Goal: Transaction & Acquisition: Purchase product/service

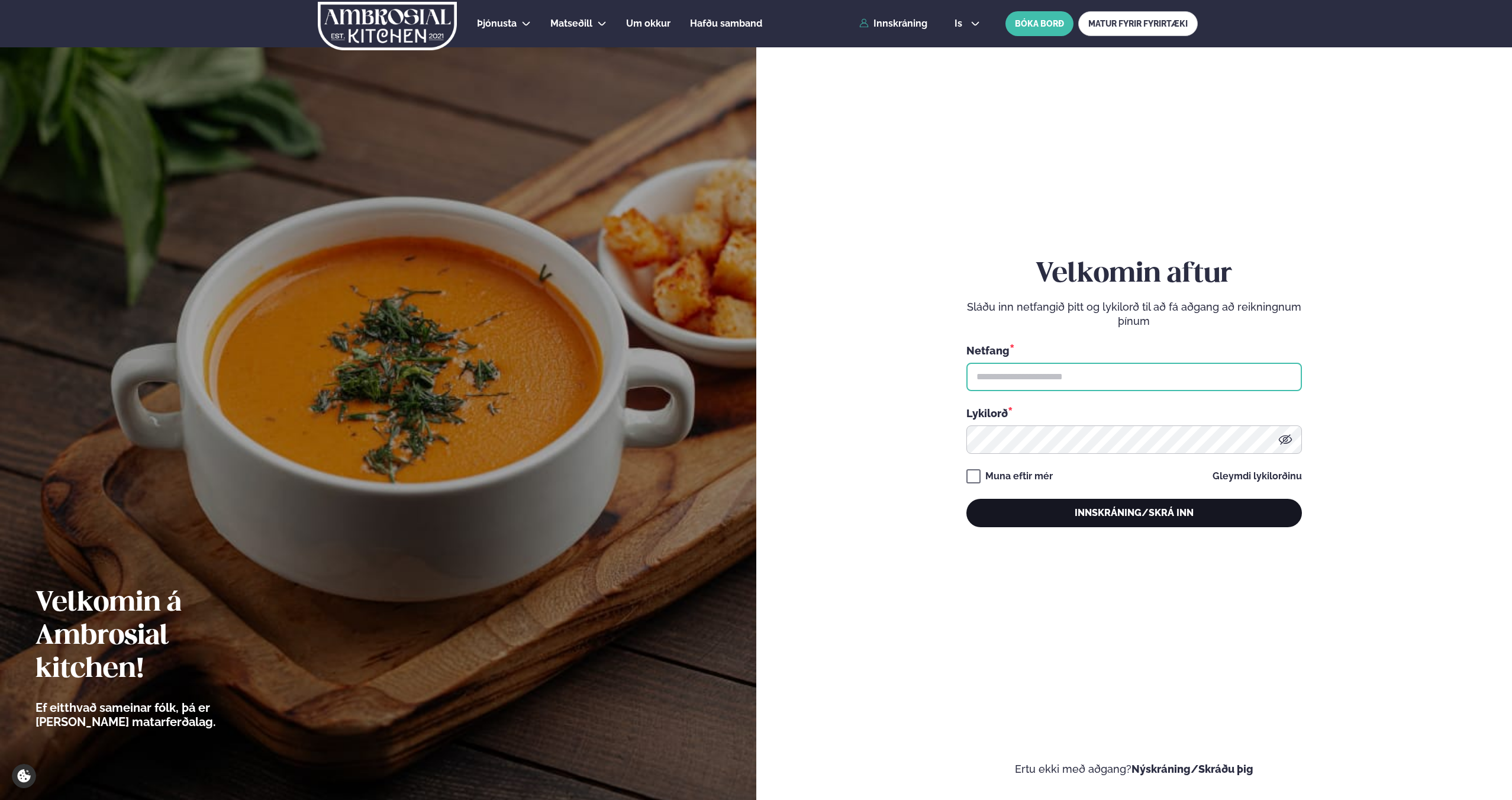
type input "**********"
click at [1087, 513] on button "Innskráning/Skrá inn" at bounding box center [1134, 513] width 335 height 29
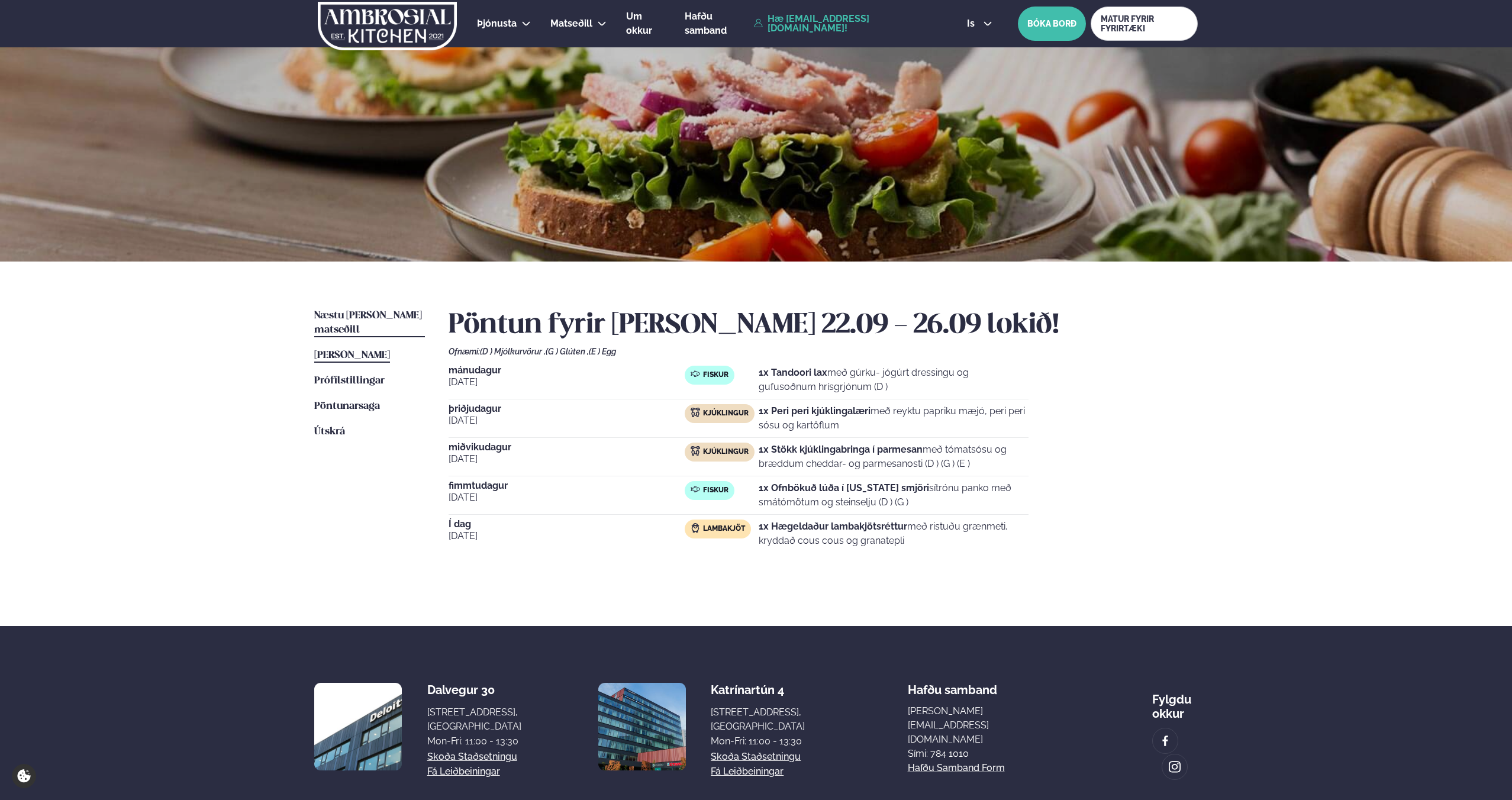
click at [367, 319] on span "Næstu [PERSON_NAME] matseðill" at bounding box center [368, 323] width 108 height 24
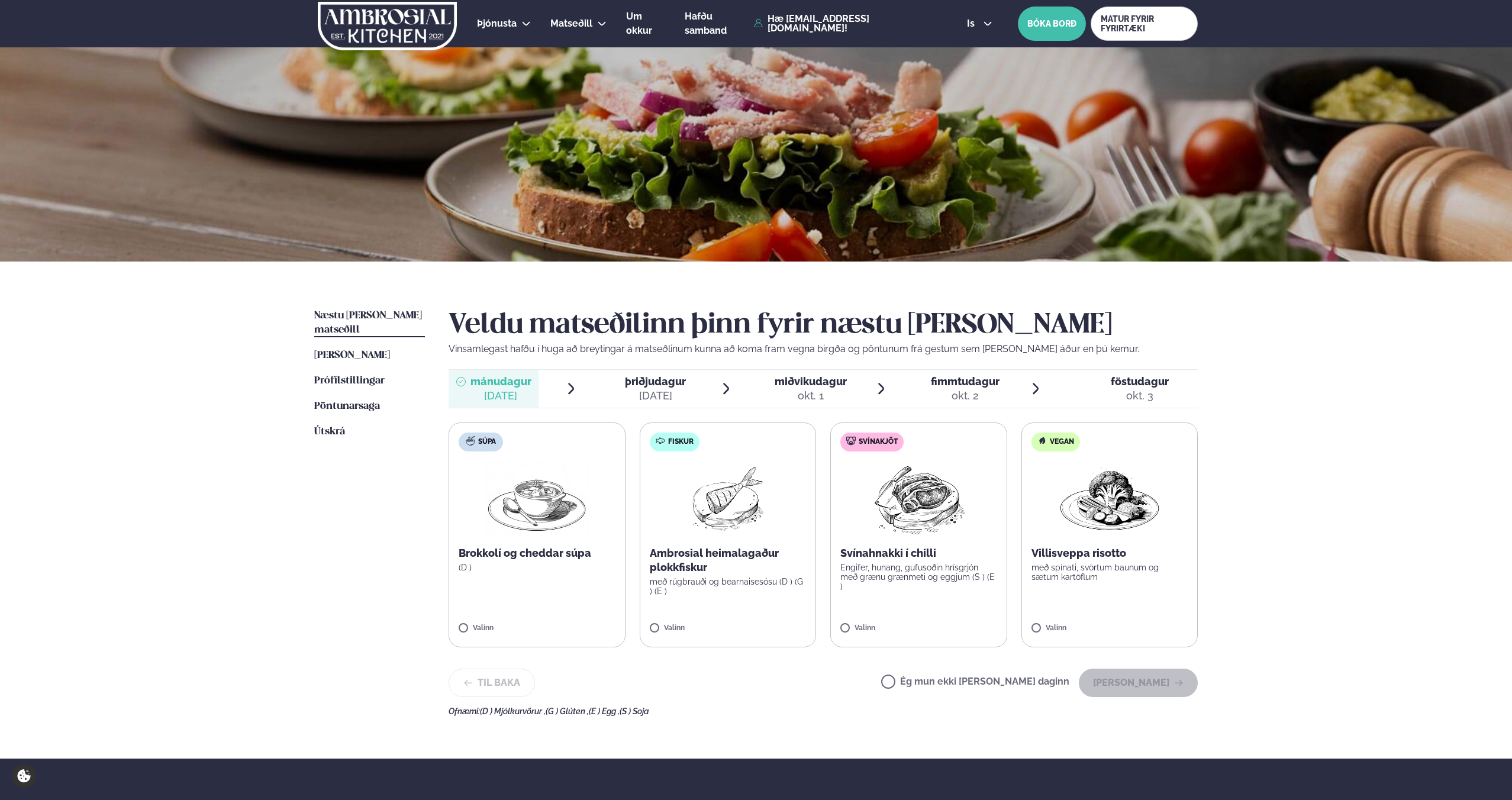
click at [709, 591] on p "með rúgbrauði og bearnaisesósu (D ) (G ) (E )" at bounding box center [728, 587] width 157 height 19
click at [1121, 678] on button "[PERSON_NAME]" at bounding box center [1139, 683] width 119 height 29
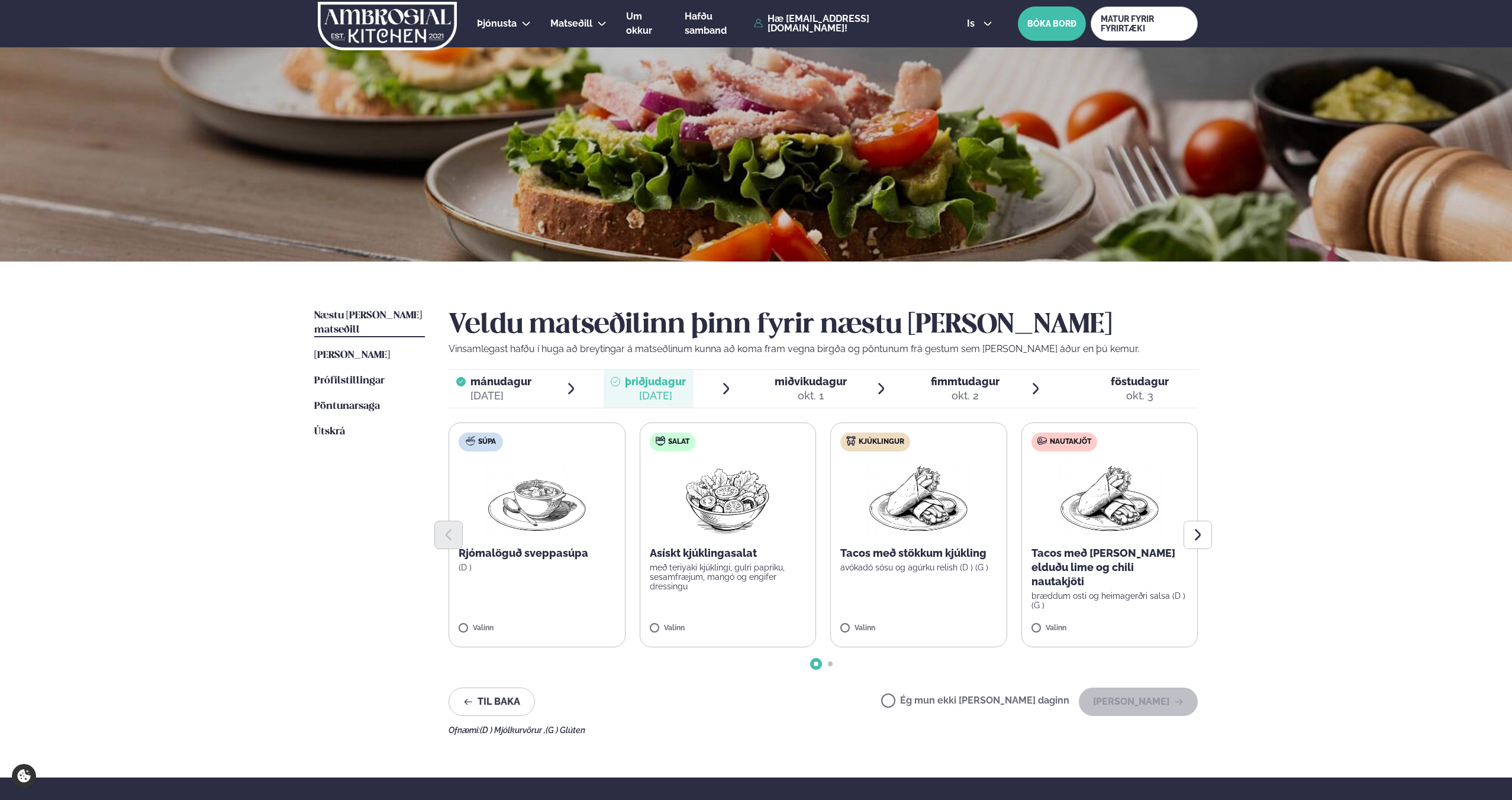
click at [931, 512] on img at bounding box center [919, 499] width 104 height 76
click at [1111, 697] on button "[PERSON_NAME]" at bounding box center [1139, 702] width 119 height 29
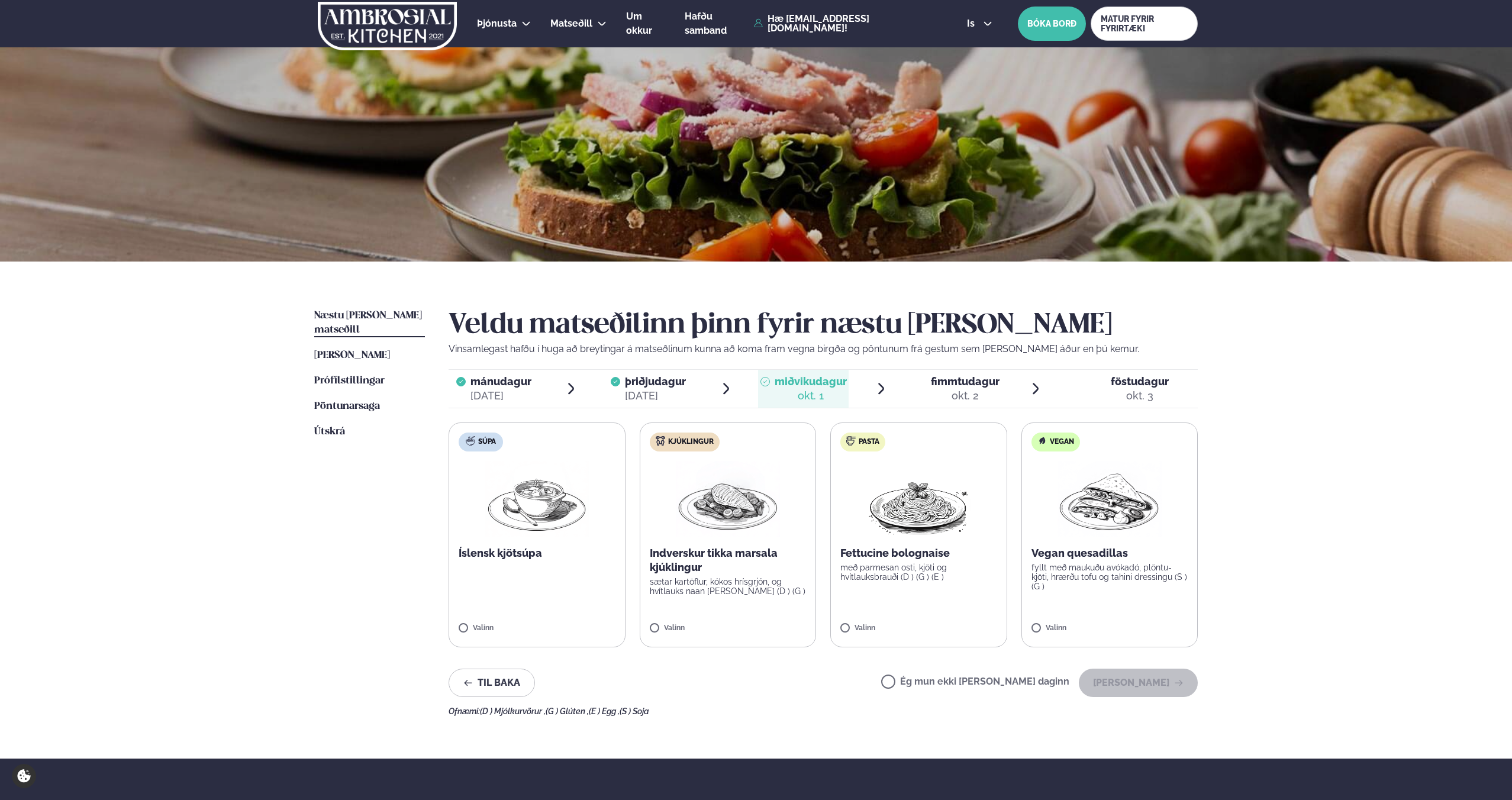
click at [685, 529] on img at bounding box center [728, 499] width 104 height 76
click at [1172, 689] on button "[PERSON_NAME]" at bounding box center [1139, 683] width 119 height 29
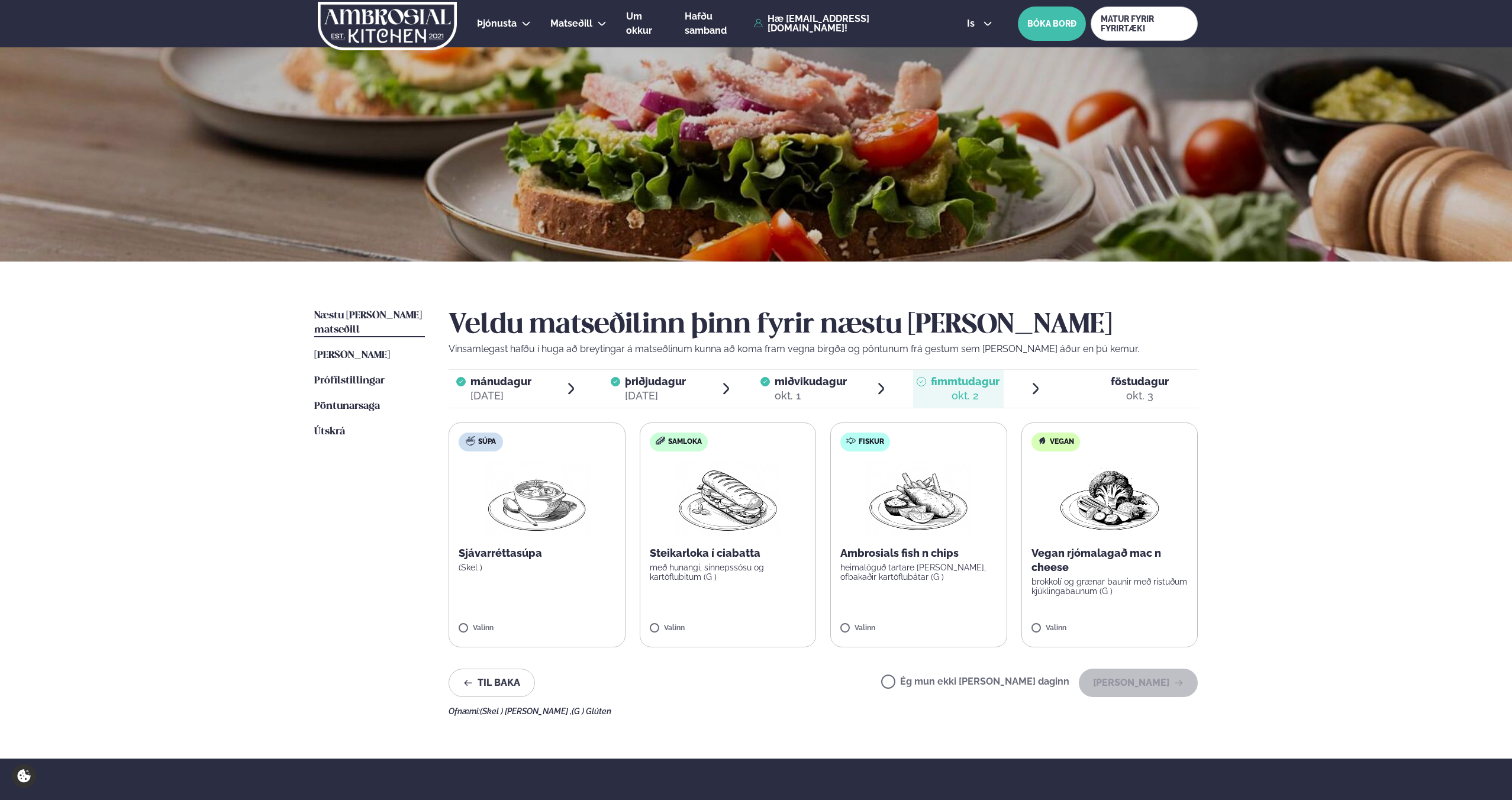
click at [724, 567] on p "með hunangi, sinnepssósu og kartöflubitum (G )" at bounding box center [728, 572] width 157 height 19
click at [1140, 685] on button "[PERSON_NAME]" at bounding box center [1139, 683] width 119 height 29
